Goal: Contribute content

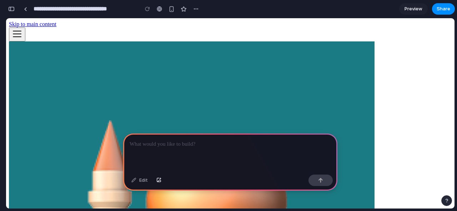
click at [231, 9] on section "**********" at bounding box center [230, 9] width 449 height 18
